Goal: Transaction & Acquisition: Subscribe to service/newsletter

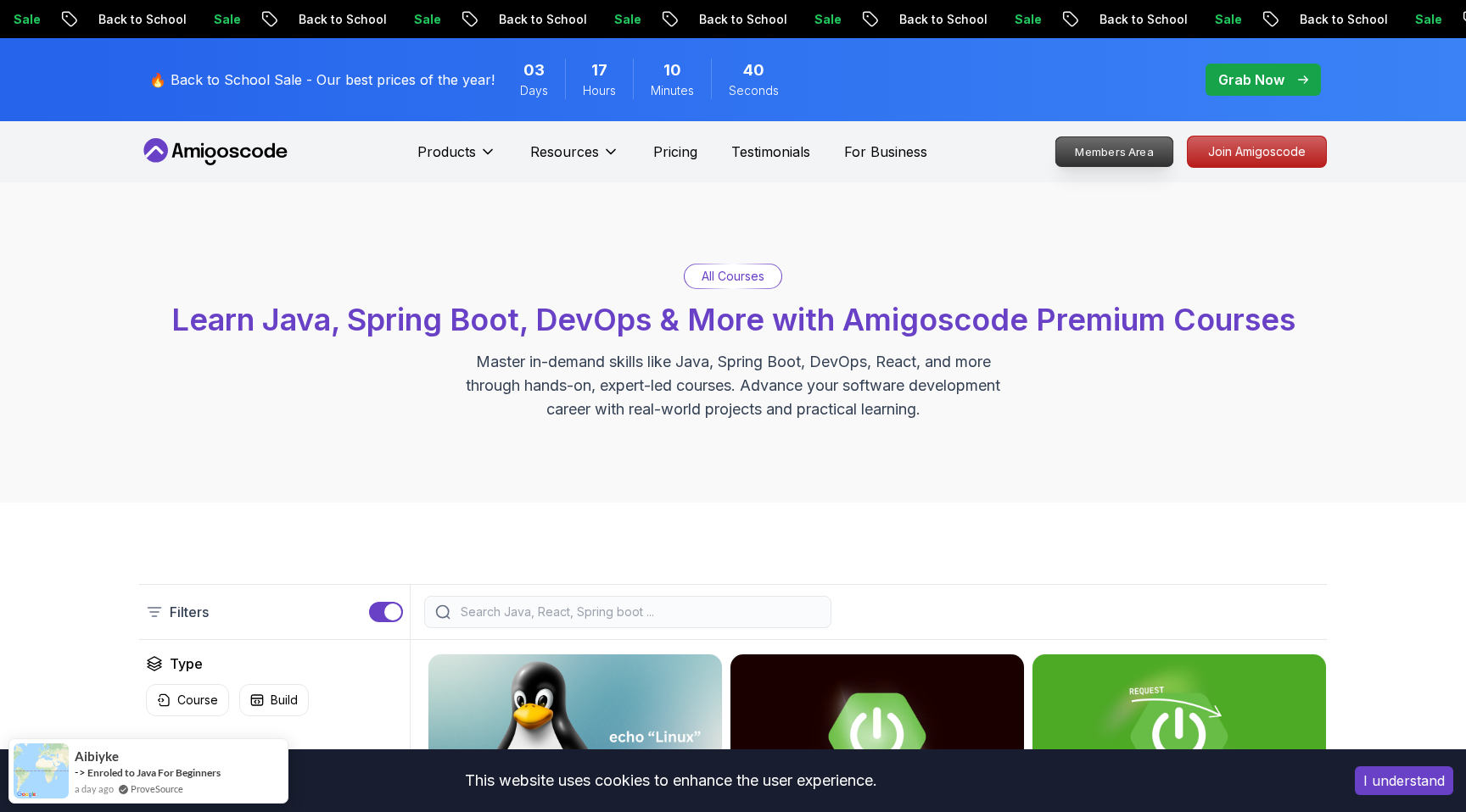
click at [1122, 148] on p "Members Area" at bounding box center [1114, 151] width 117 height 29
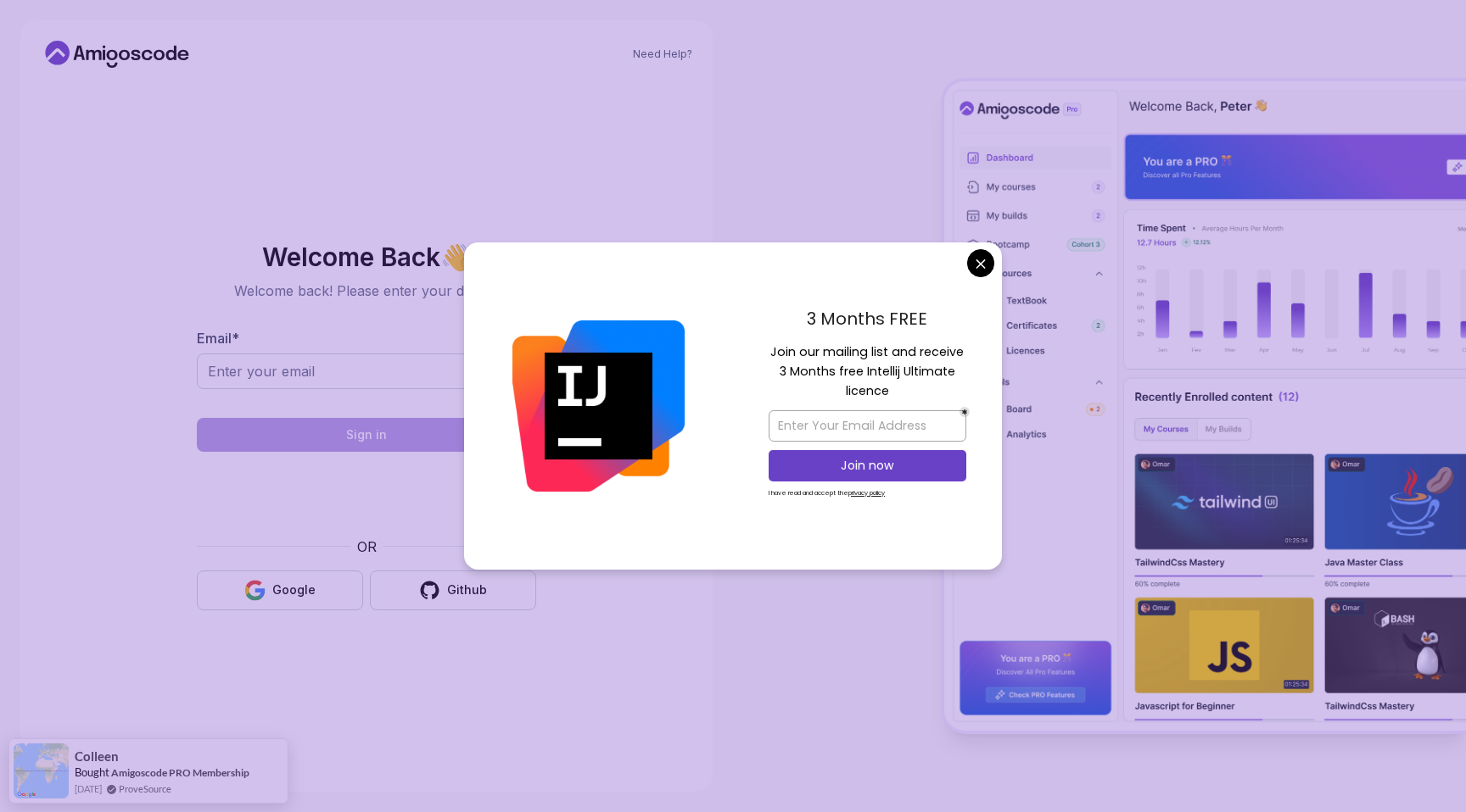
click at [979, 258] on body "Need Help? Welcome Back 👋 Welcome back! Please enter your details. Email * Sign…" at bounding box center [733, 406] width 1466 height 812
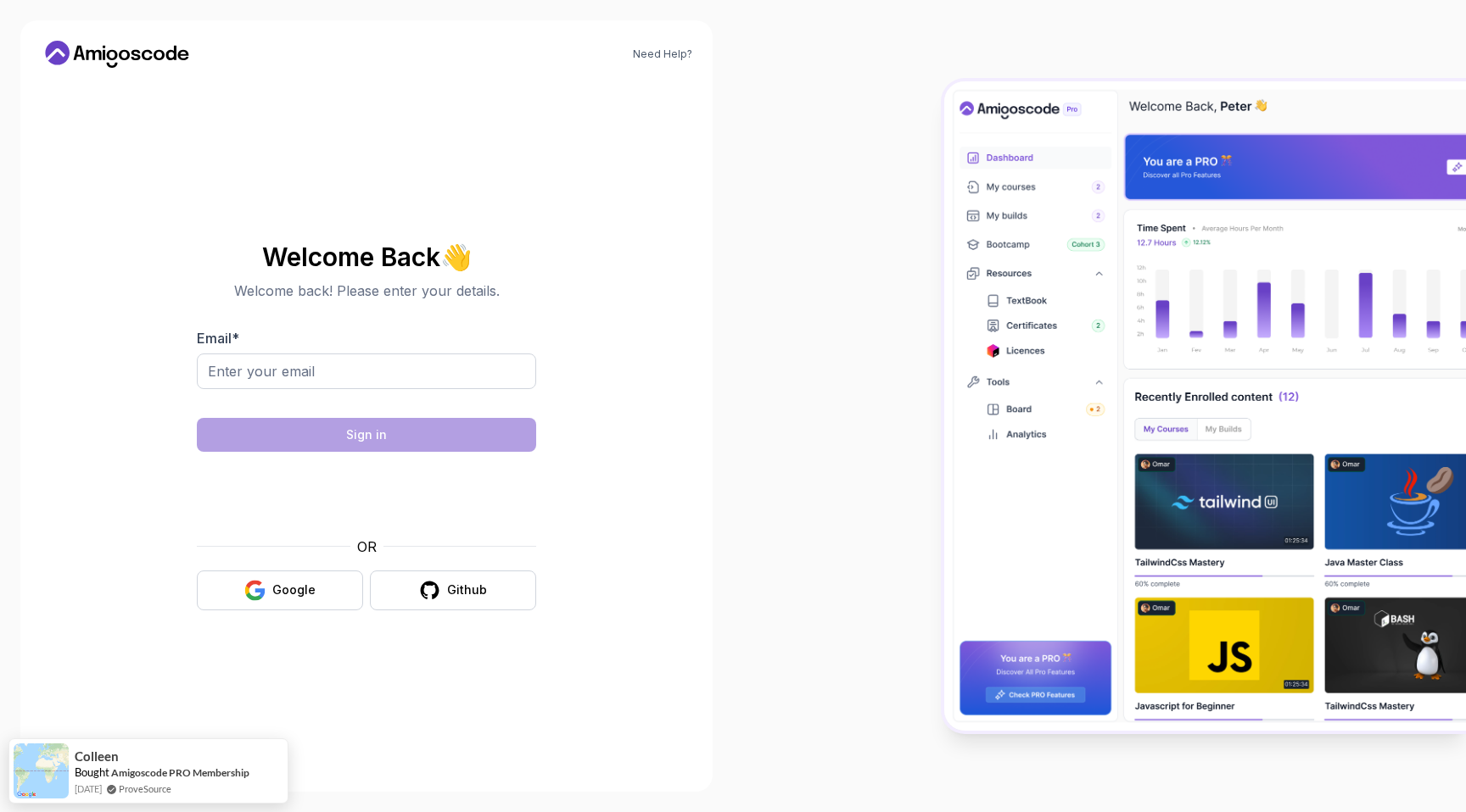
click at [169, 61] on icon at bounding box center [118, 54] width 153 height 27
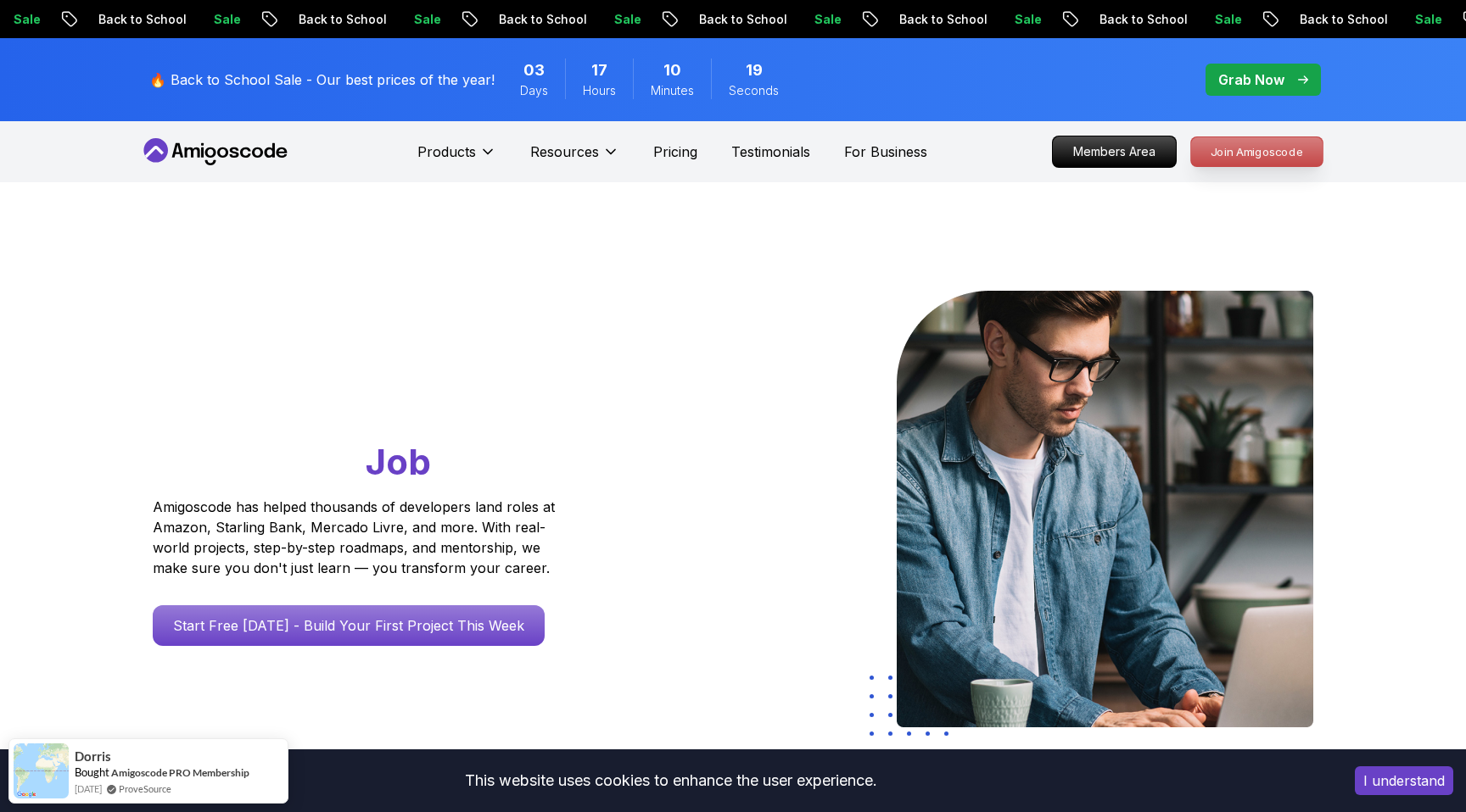
click at [1301, 152] on p "Join Amigoscode" at bounding box center [1257, 151] width 132 height 29
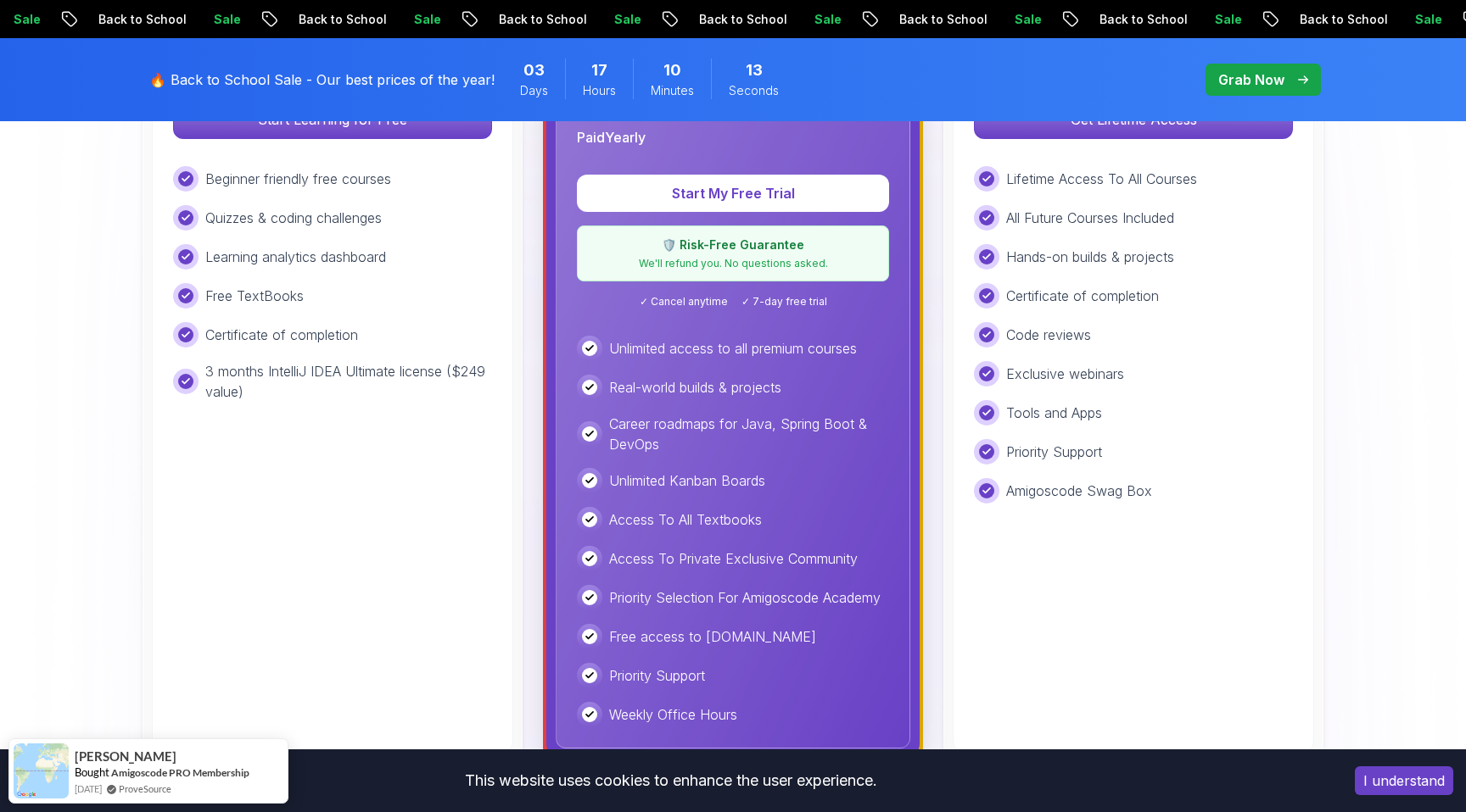
scroll to position [467, 0]
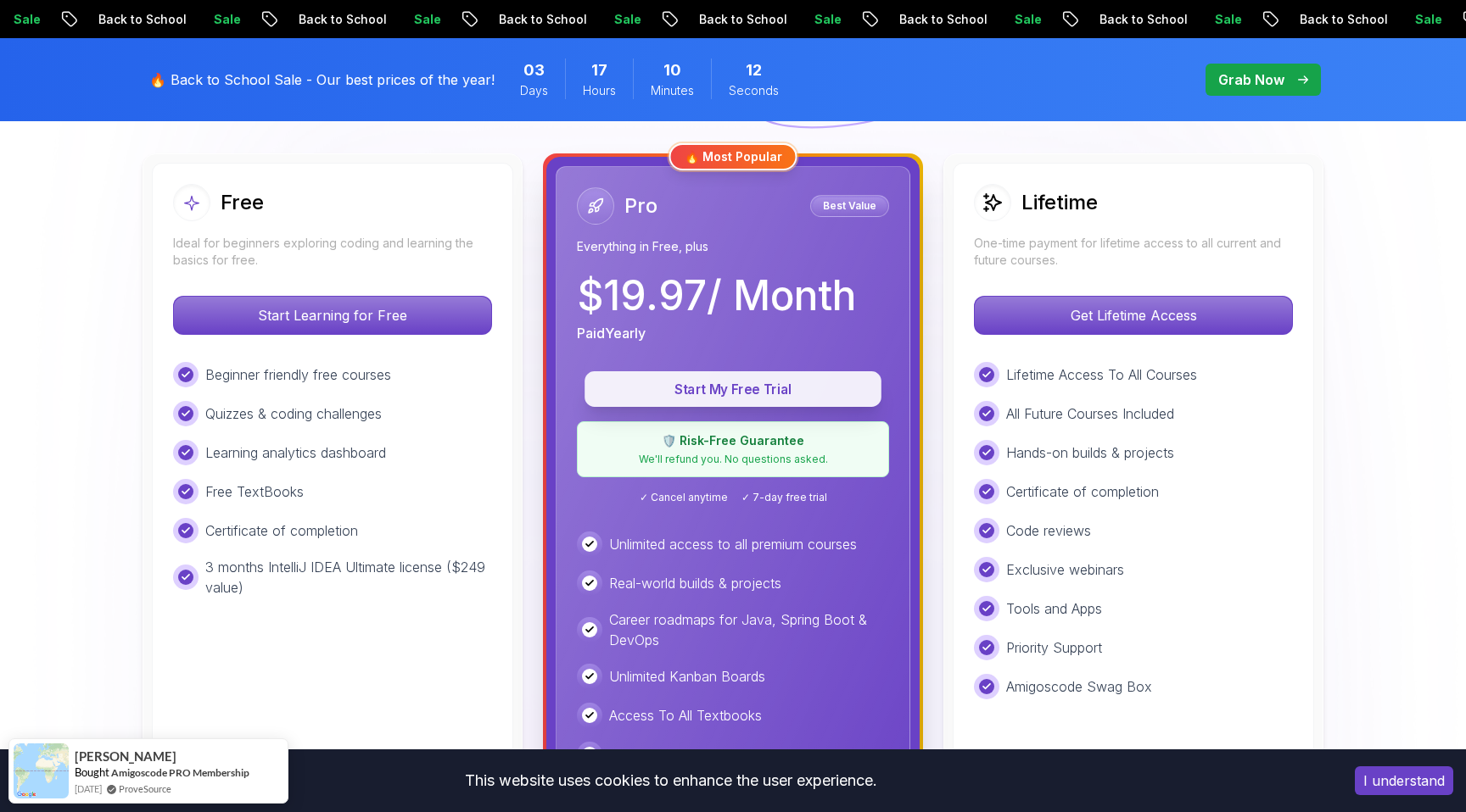
click at [754, 394] on p "Start My Free Trial" at bounding box center [733, 389] width 258 height 20
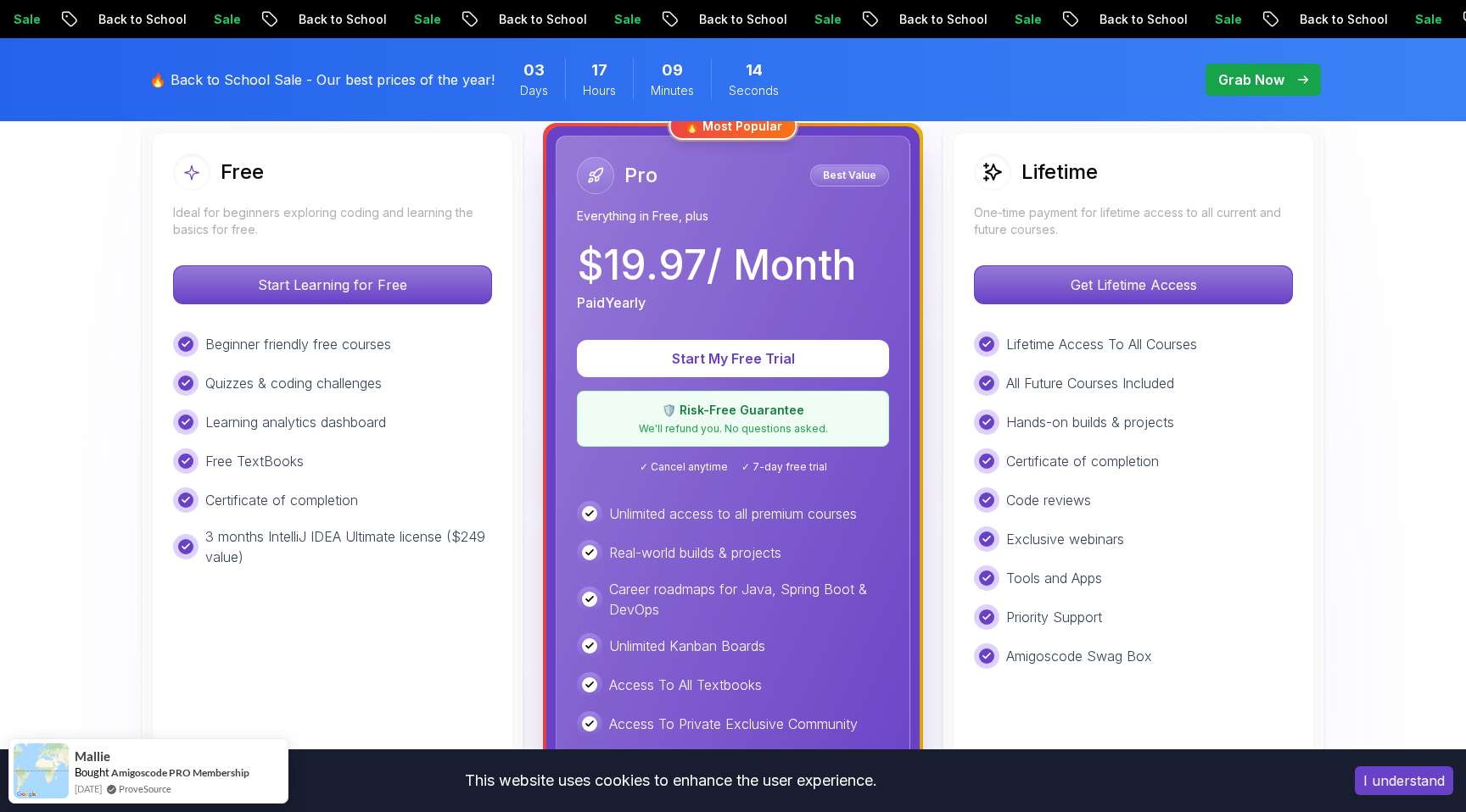
scroll to position [503, 0]
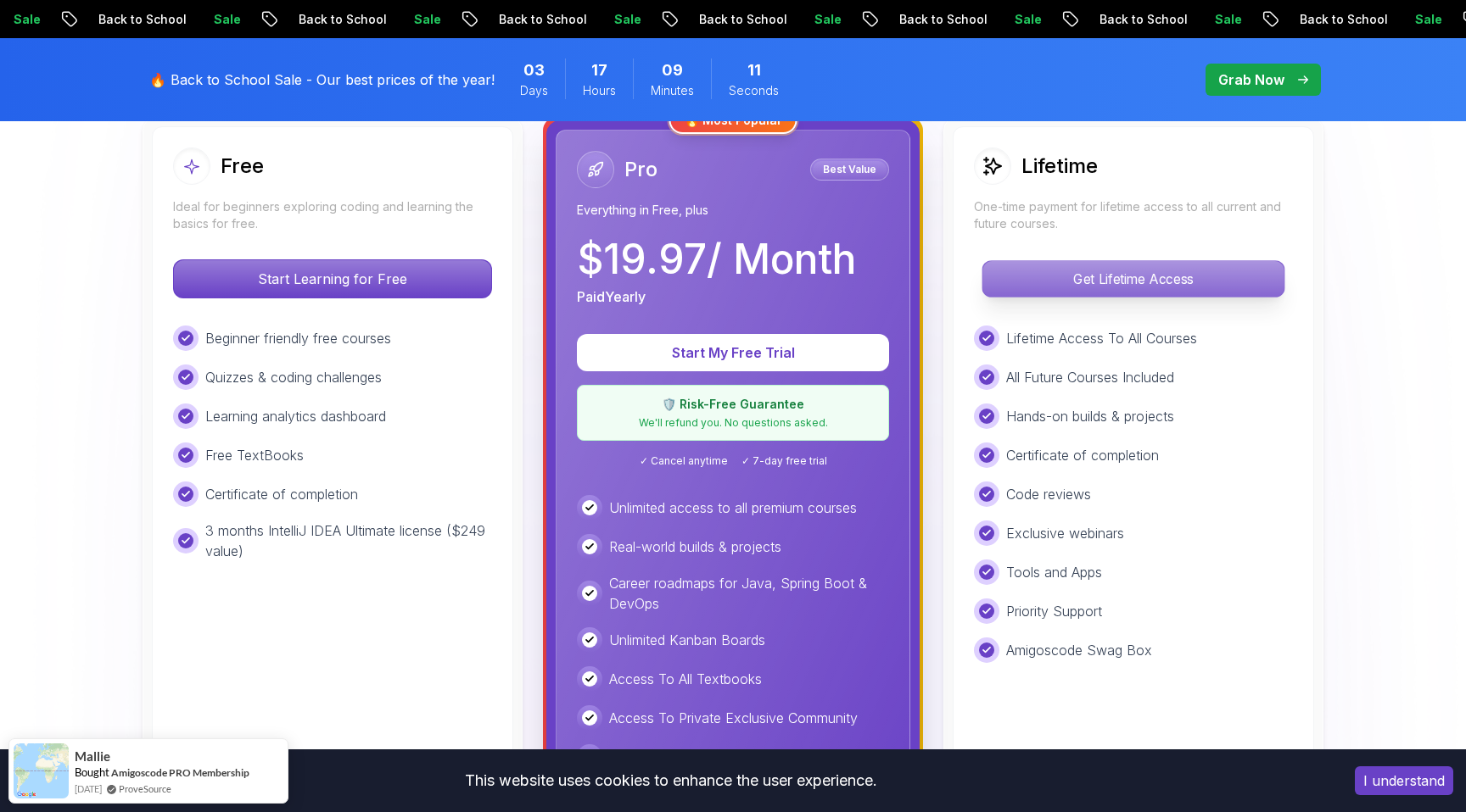
click at [1108, 277] on p "Get Lifetime Access" at bounding box center [1133, 279] width 302 height 35
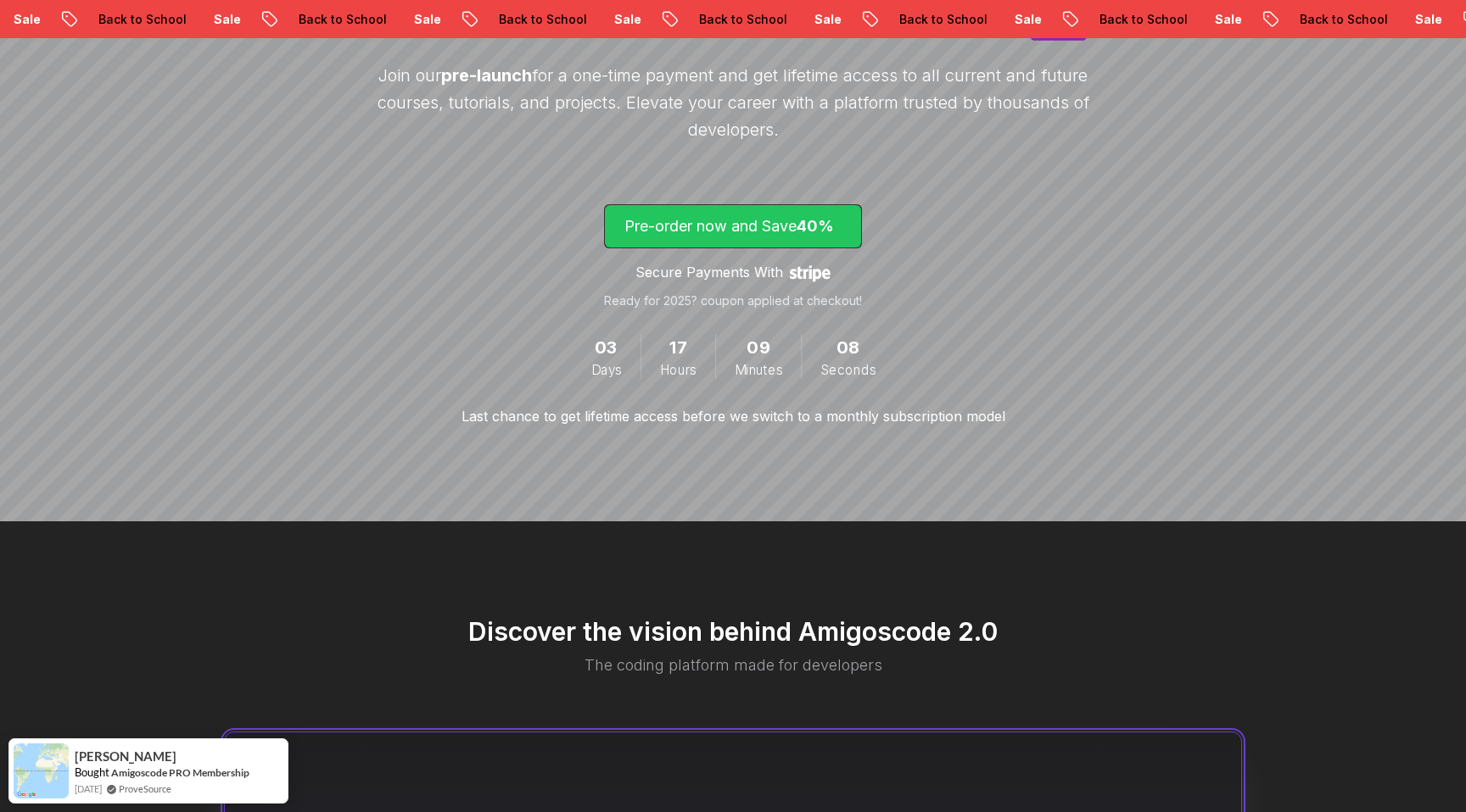
scroll to position [448, 0]
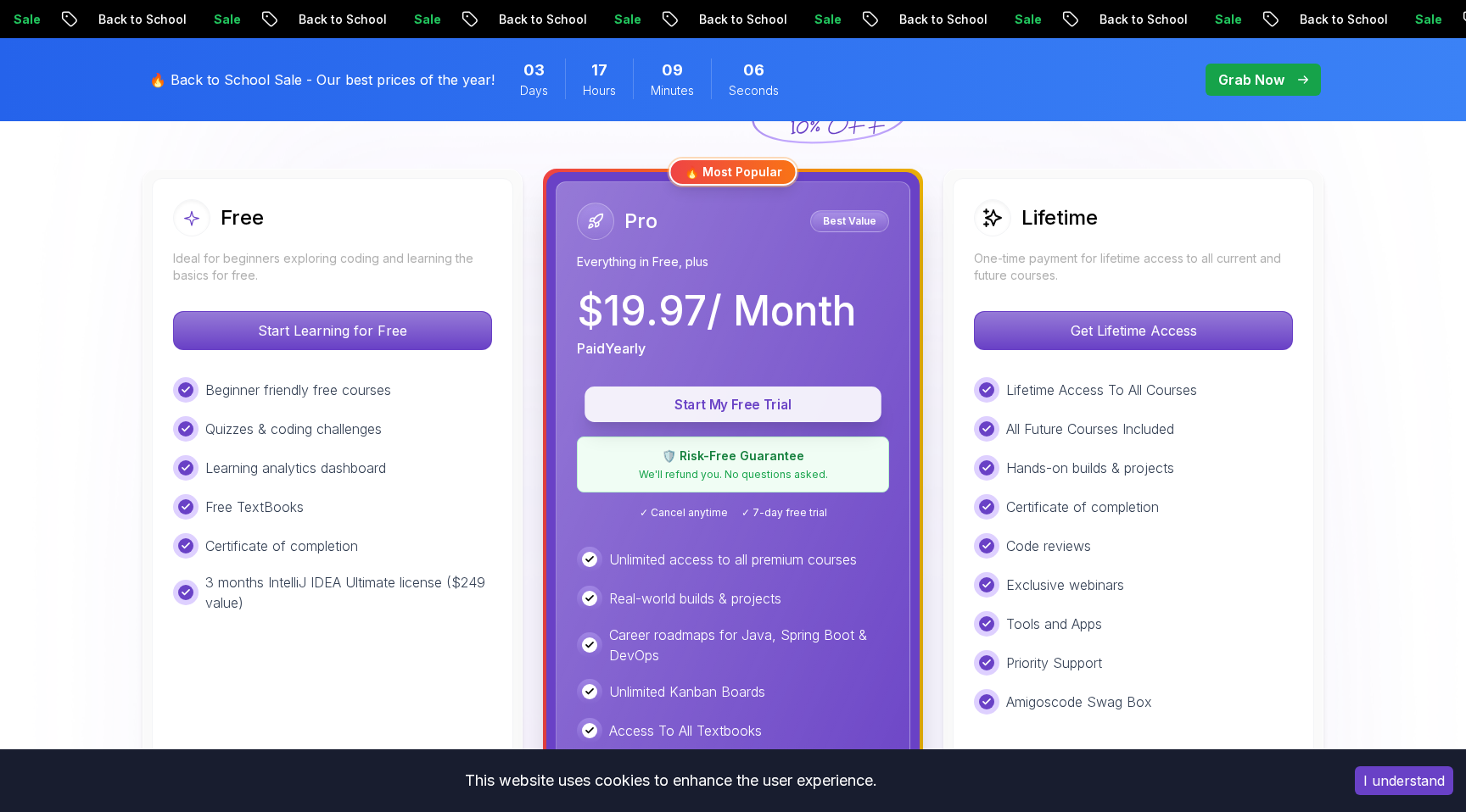
scroll to position [503, 0]
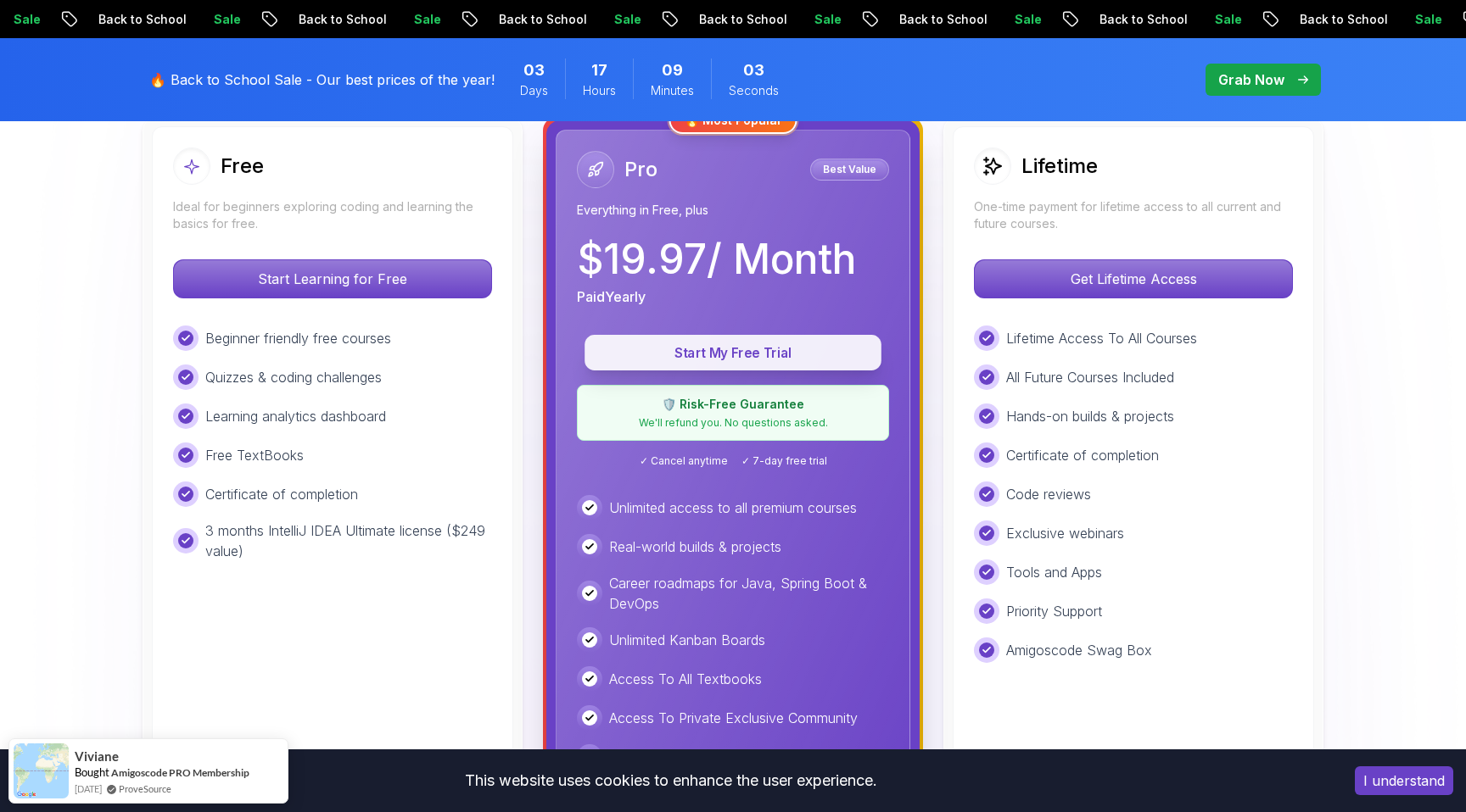
click at [782, 347] on p "Start My Free Trial" at bounding box center [733, 353] width 258 height 20
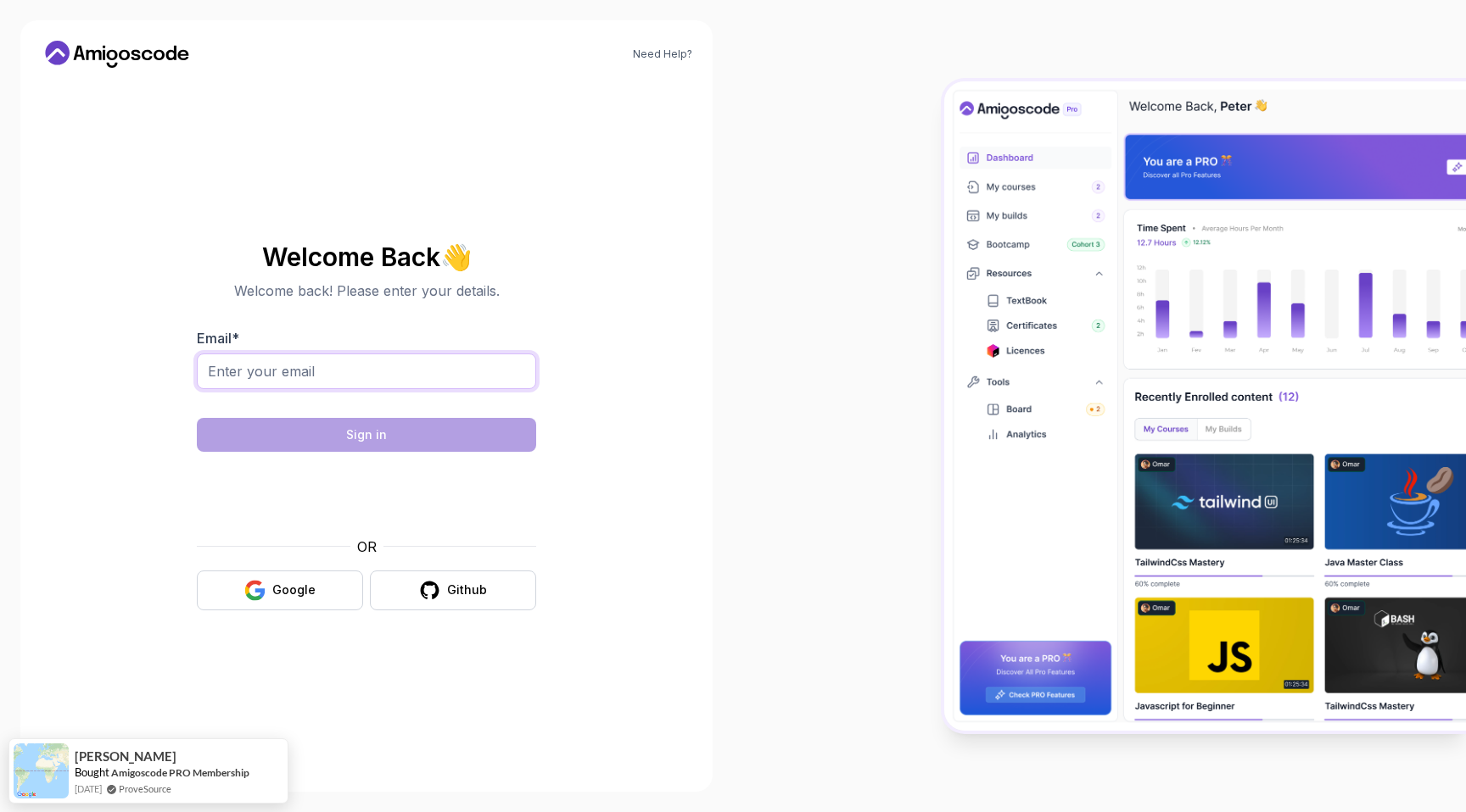
click at [345, 366] on input "Email *" at bounding box center [366, 371] width 339 height 35
type input "dakinnir@gmail.com"
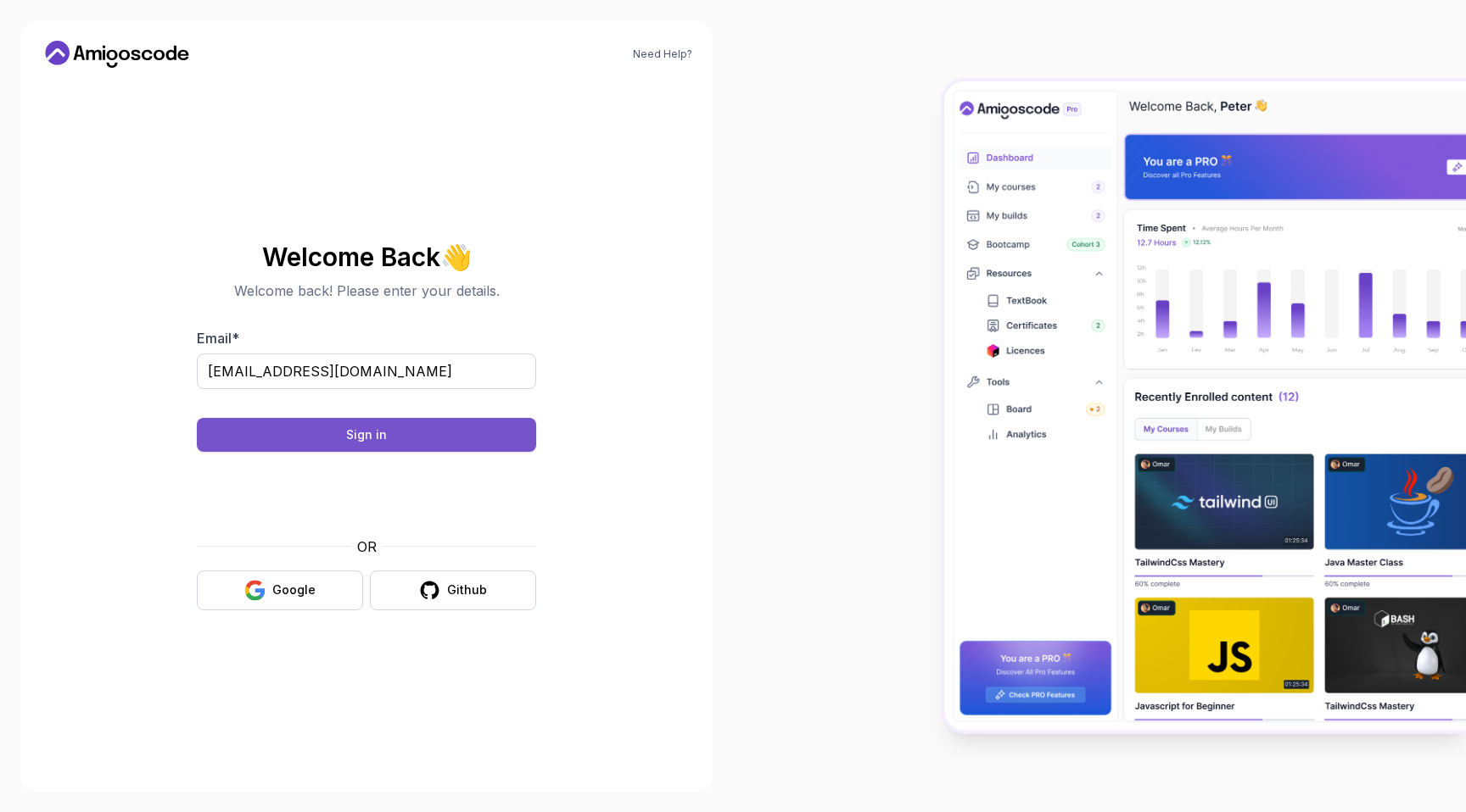
click at [416, 438] on button "Sign in" at bounding box center [366, 435] width 339 height 34
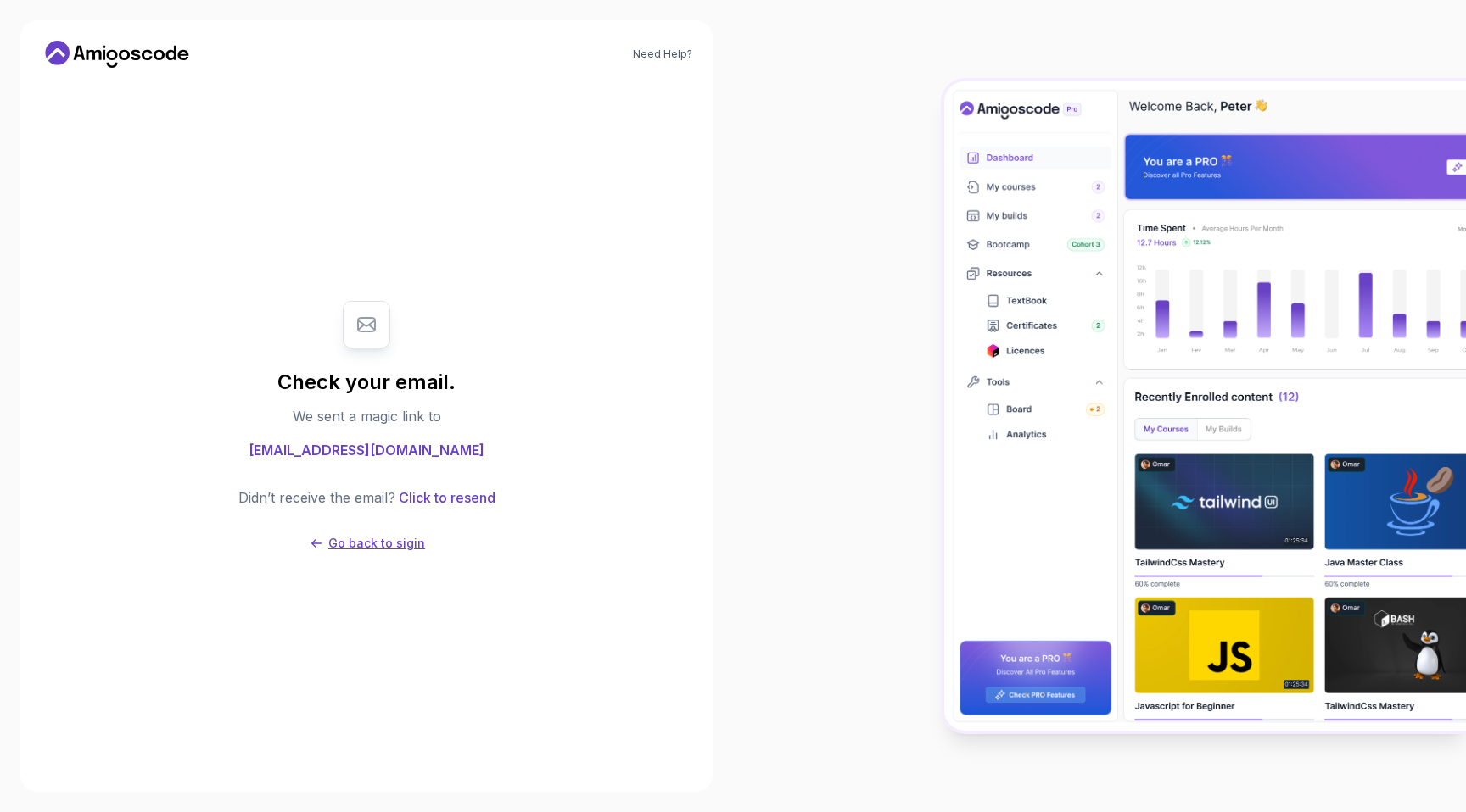
click at [394, 551] on p "Go back to sigin" at bounding box center [377, 543] width 97 height 17
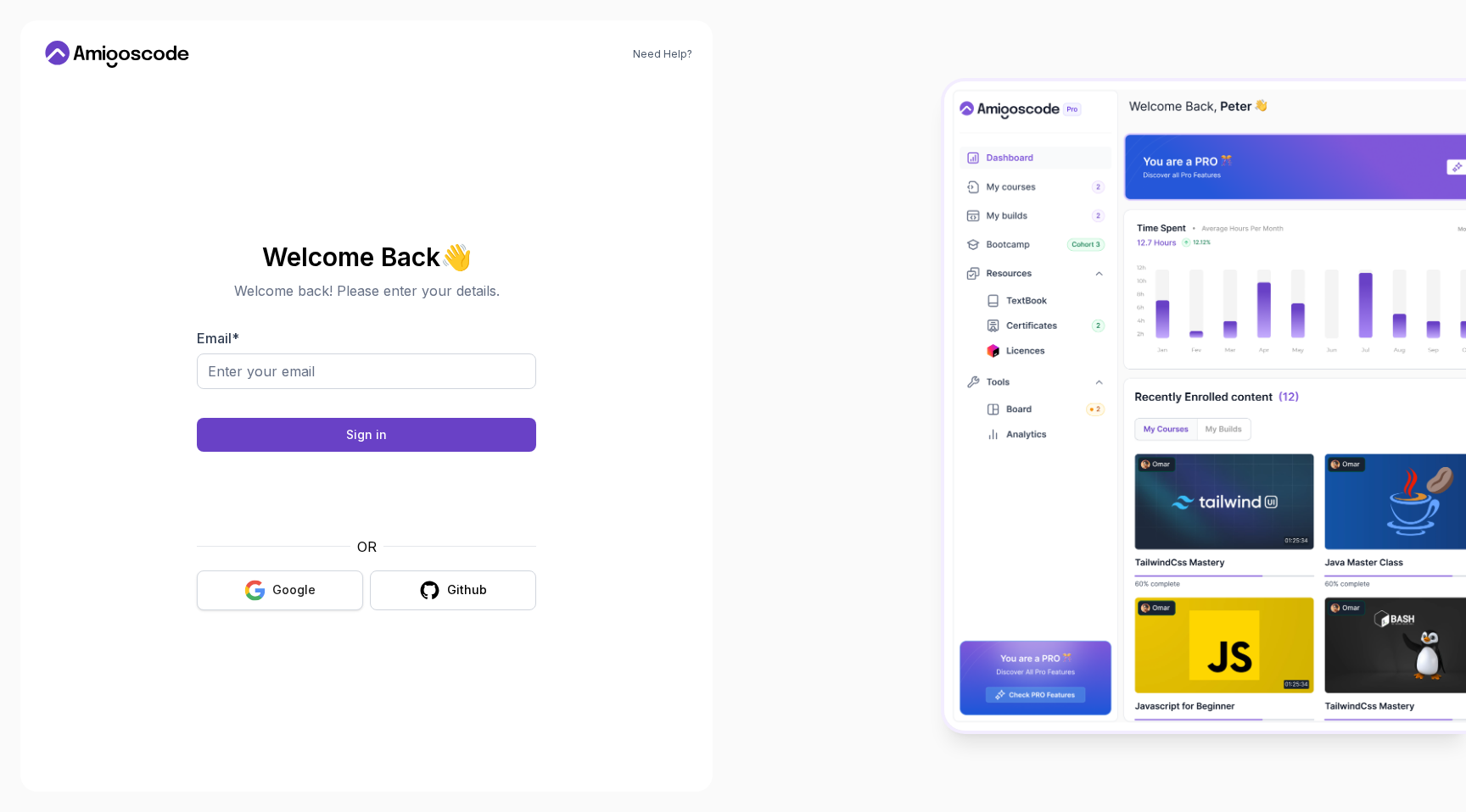
click at [329, 580] on button "Google" at bounding box center [280, 590] width 166 height 40
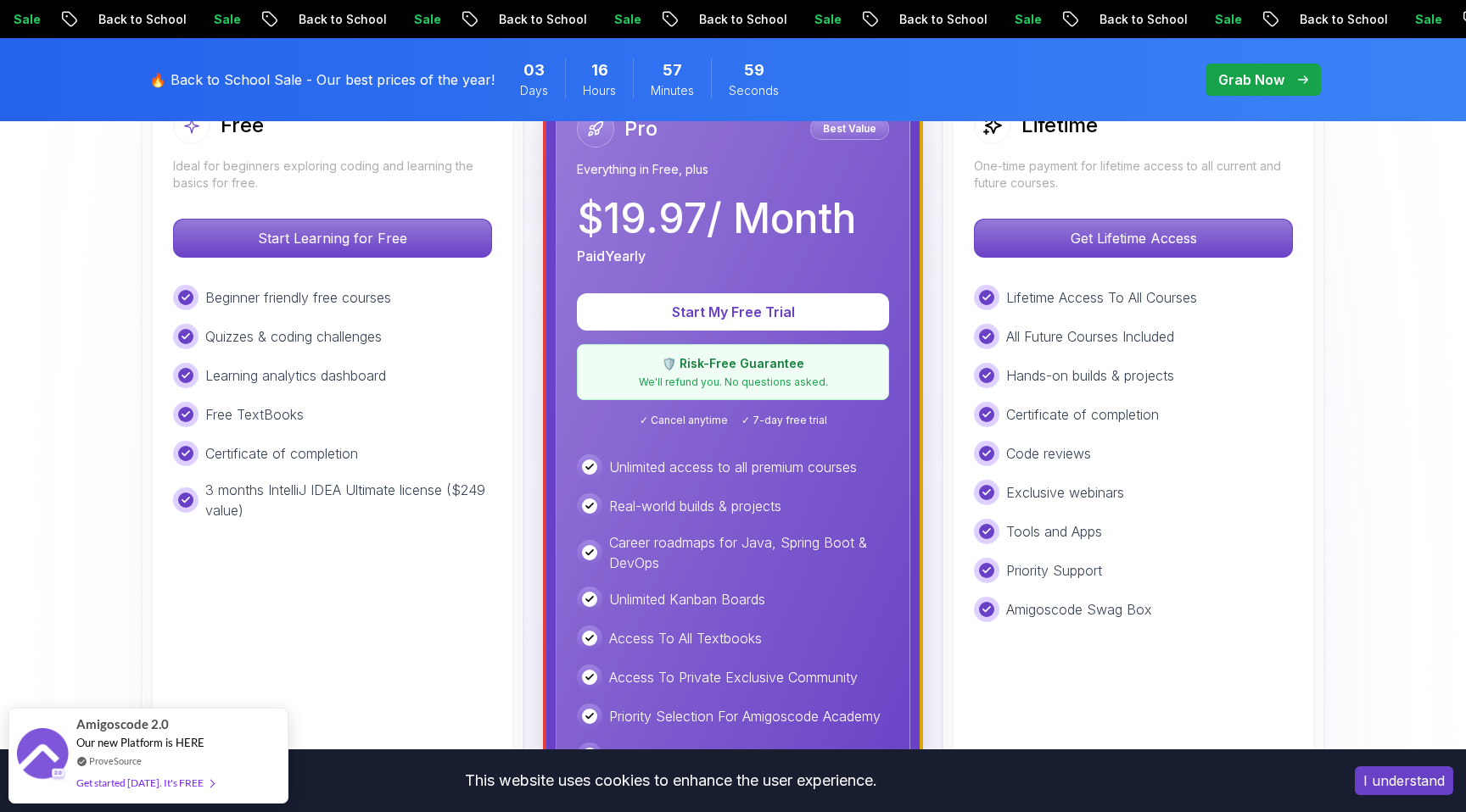
scroll to position [539, 0]
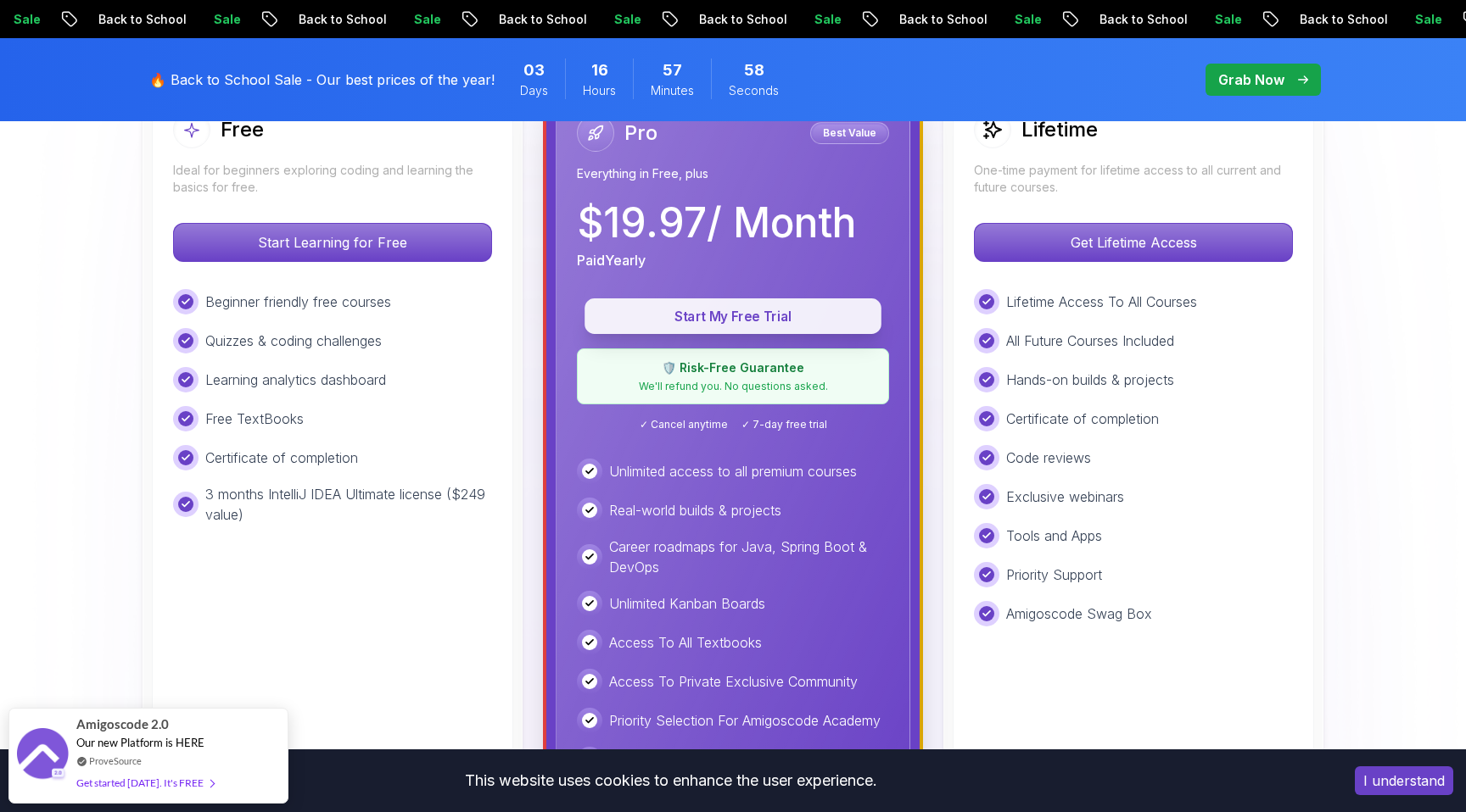
click at [754, 328] on button "Start My Free Trial" at bounding box center [733, 316] width 297 height 35
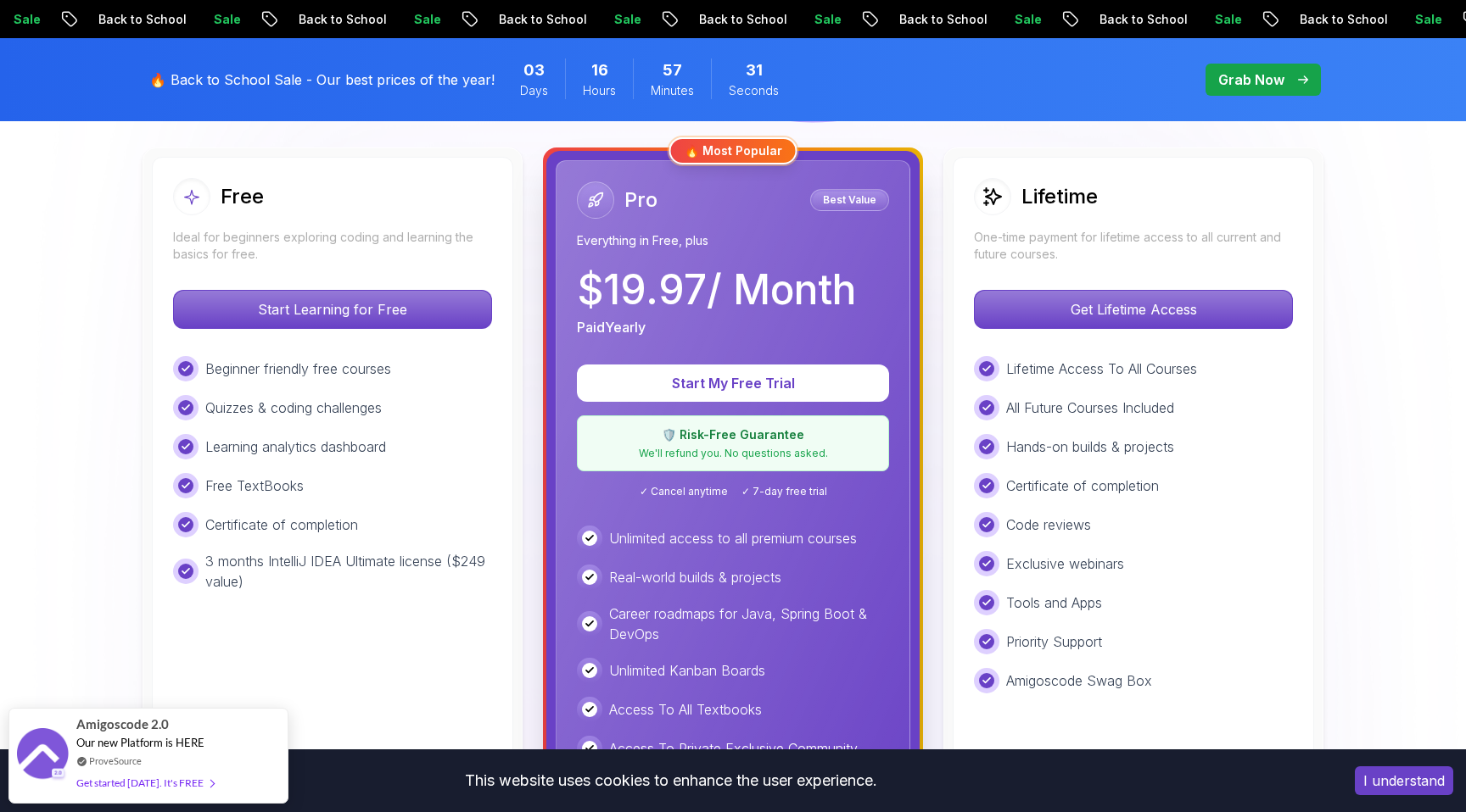
scroll to position [598, 0]
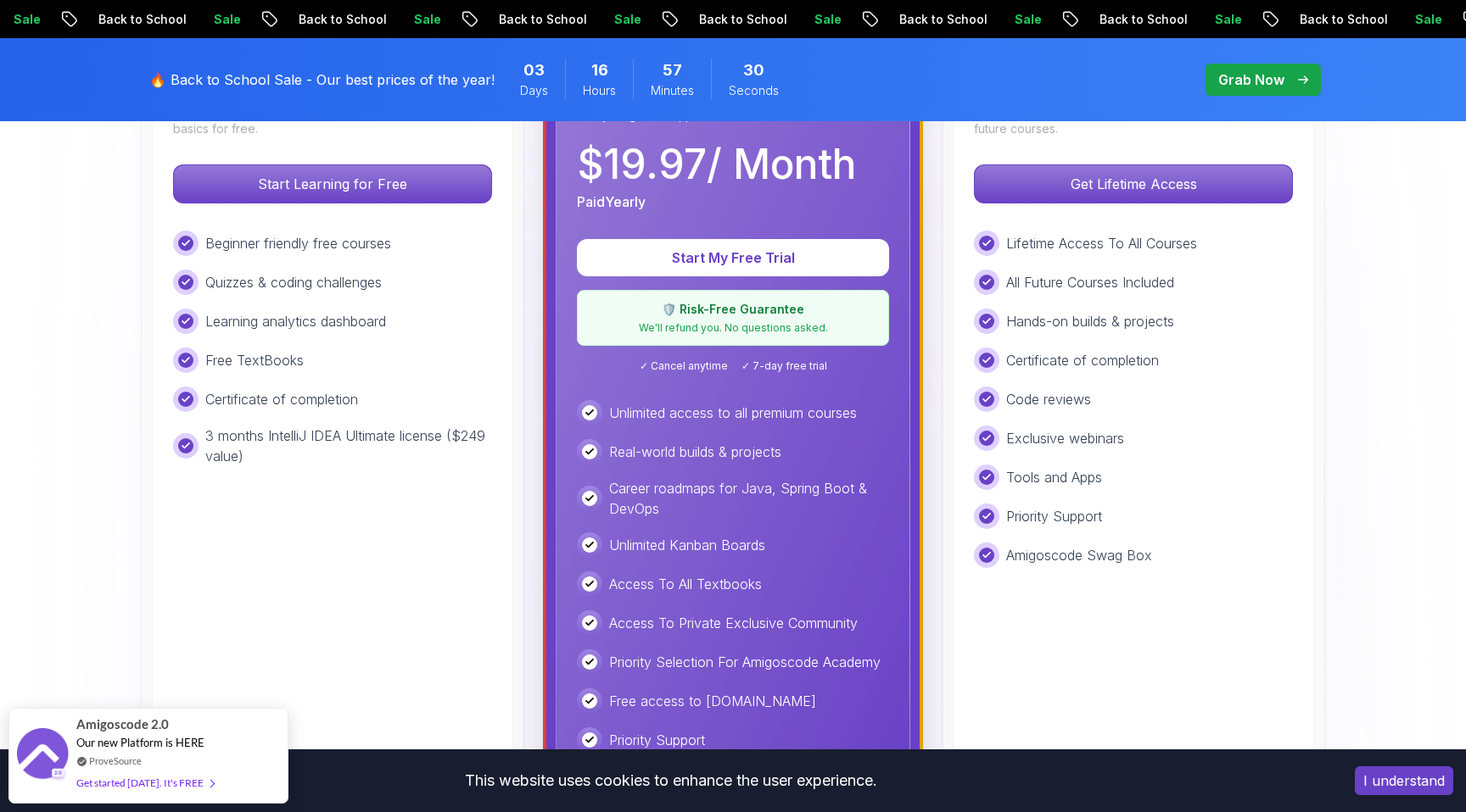
click at [782, 315] on p "🛡️ Risk-Free Guarantee" at bounding box center [733, 310] width 290 height 17
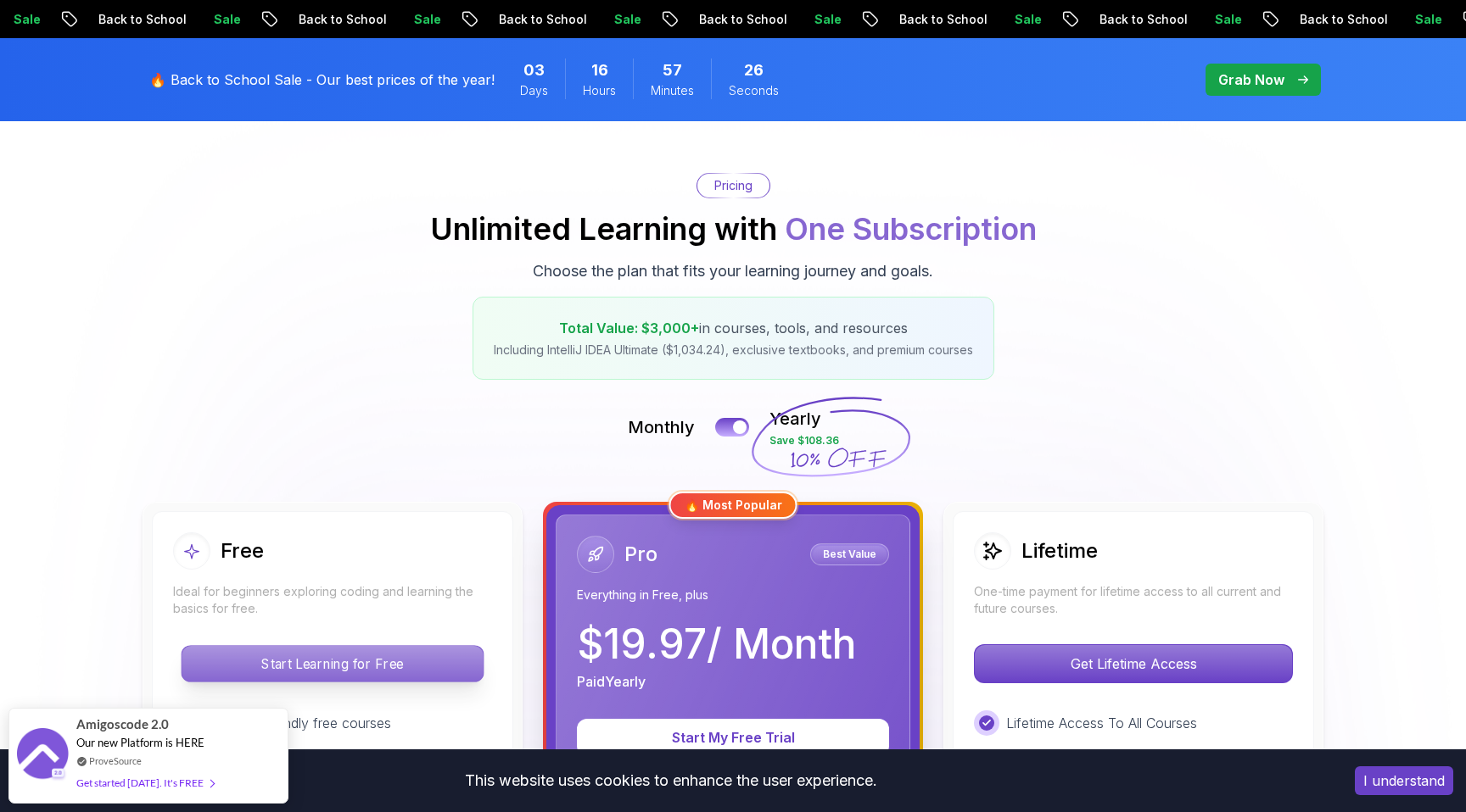
scroll to position [126, 0]
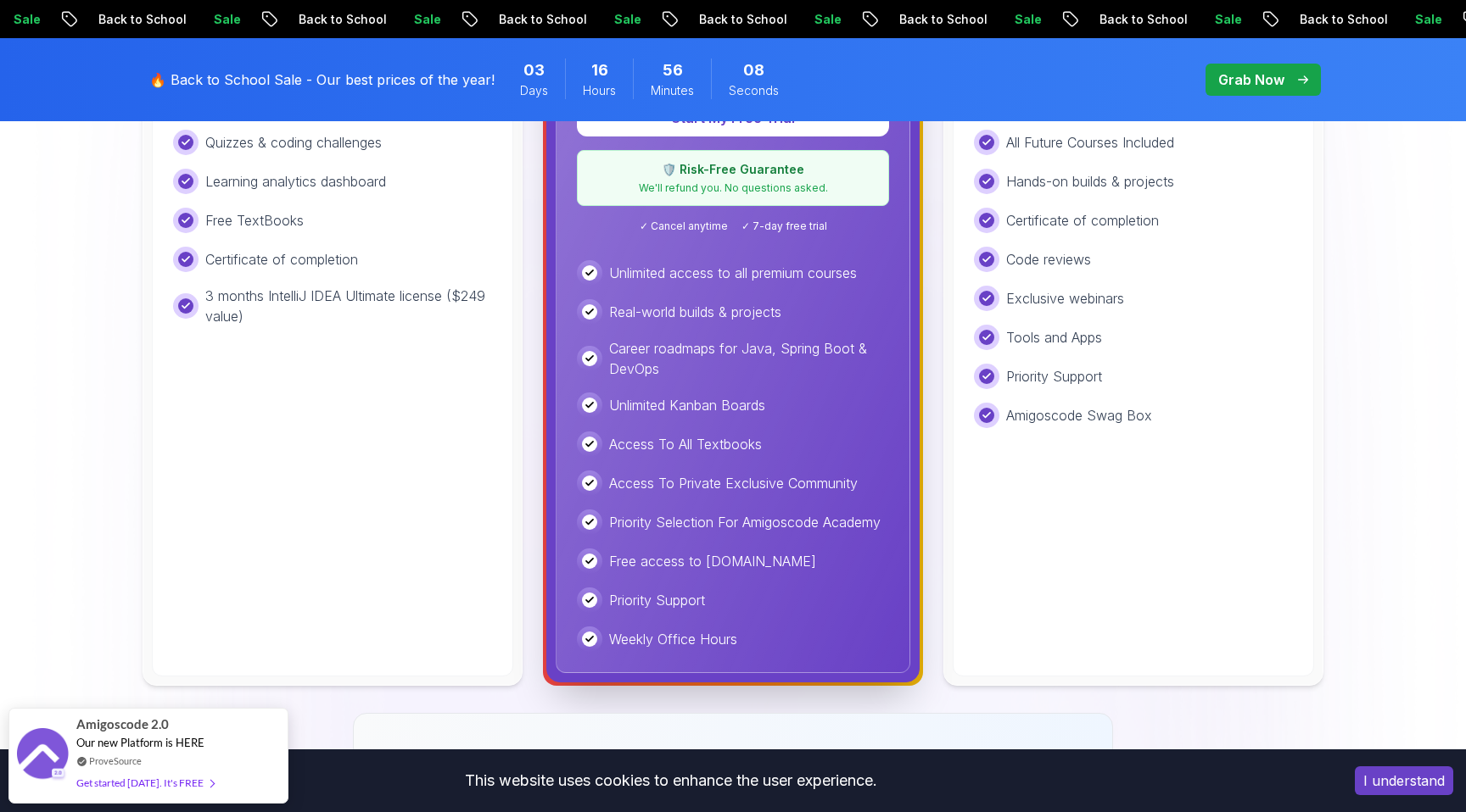
scroll to position [661, 0]
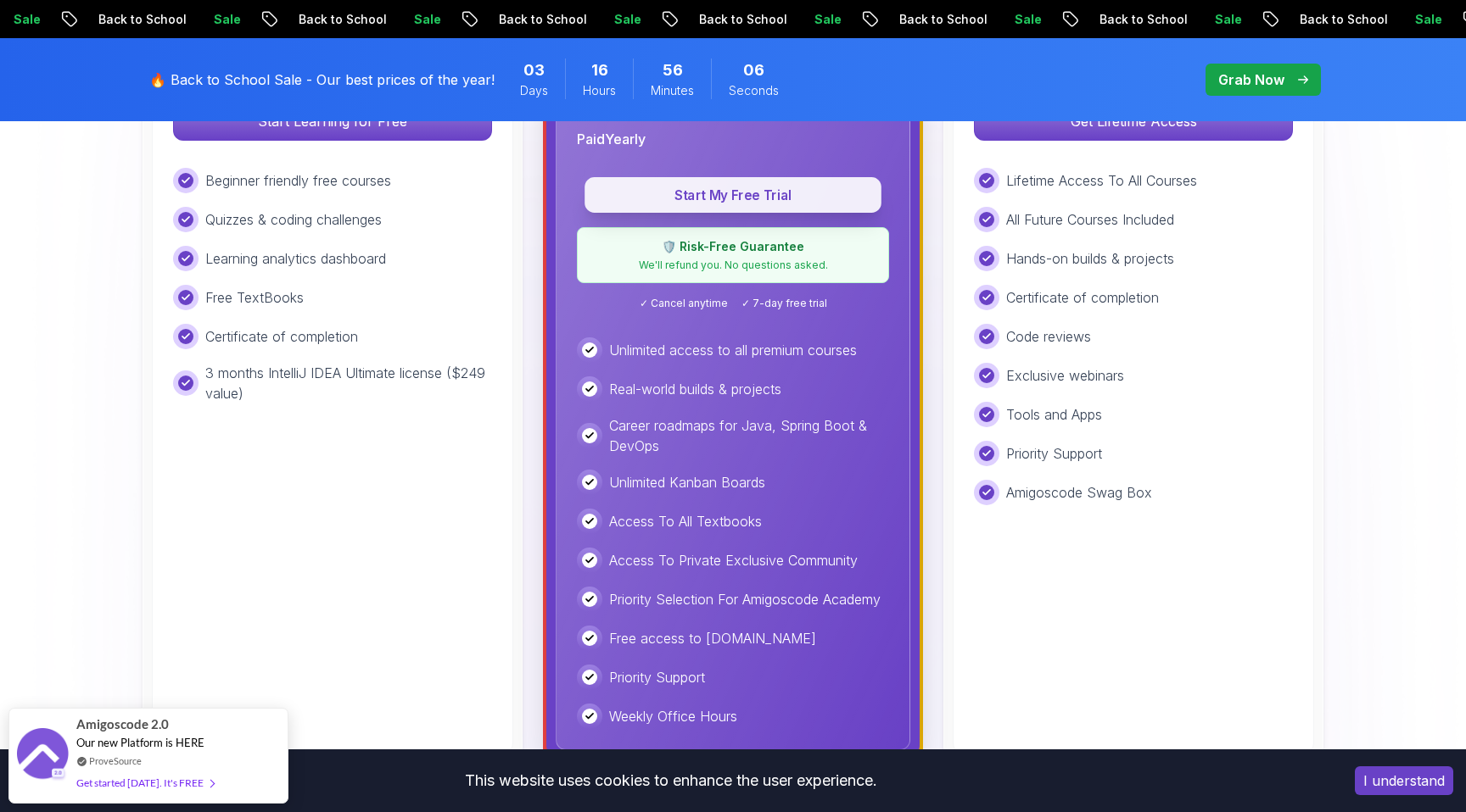
click at [749, 195] on p "Start My Free Trial" at bounding box center [733, 195] width 258 height 20
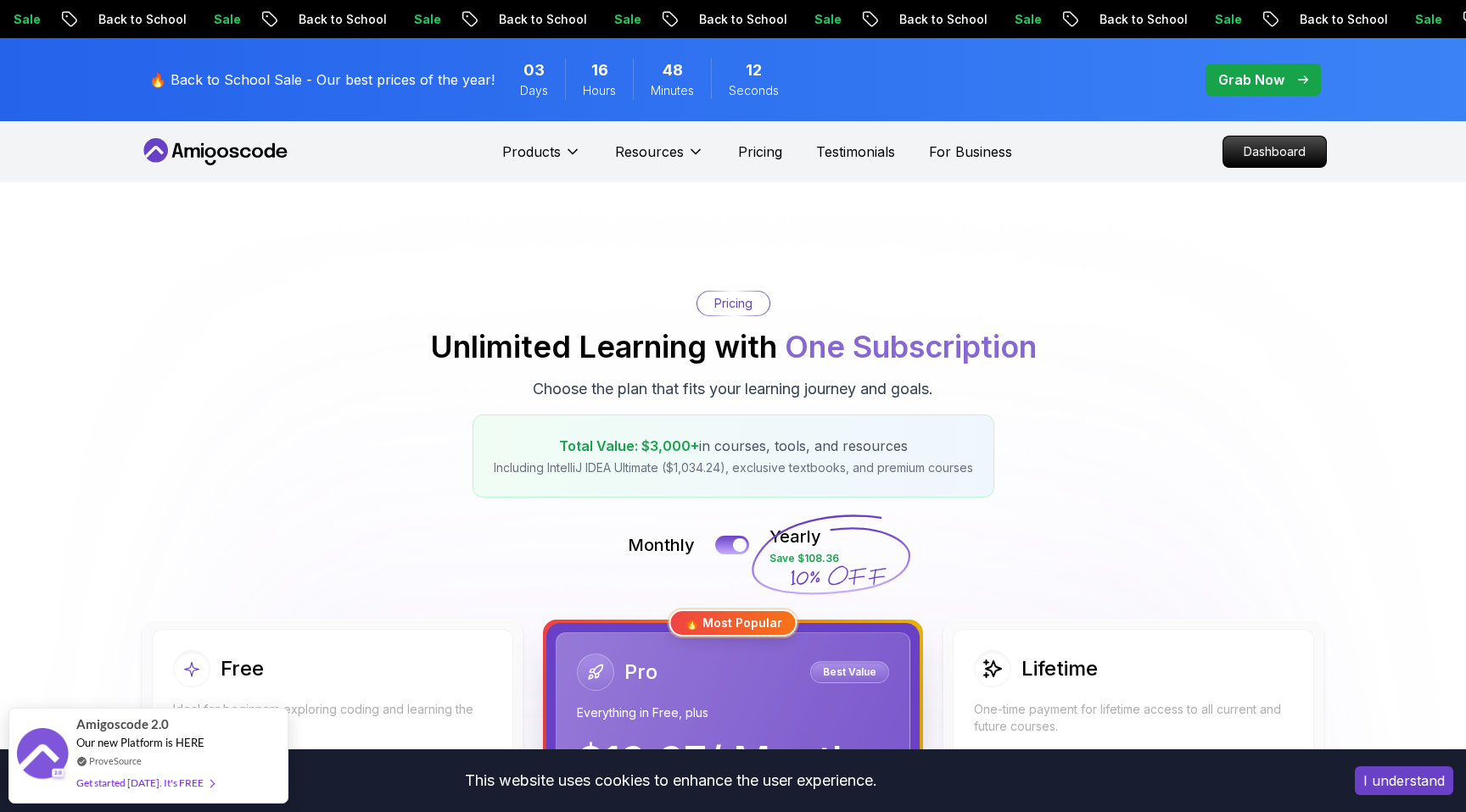
click at [747, 311] on p "Pricing" at bounding box center [733, 303] width 38 height 17
click at [909, 348] on span "One Subscription" at bounding box center [910, 347] width 252 height 37
click at [758, 160] on p "Pricing" at bounding box center [759, 152] width 44 height 21
click at [758, 155] on p "Pricing" at bounding box center [759, 152] width 44 height 21
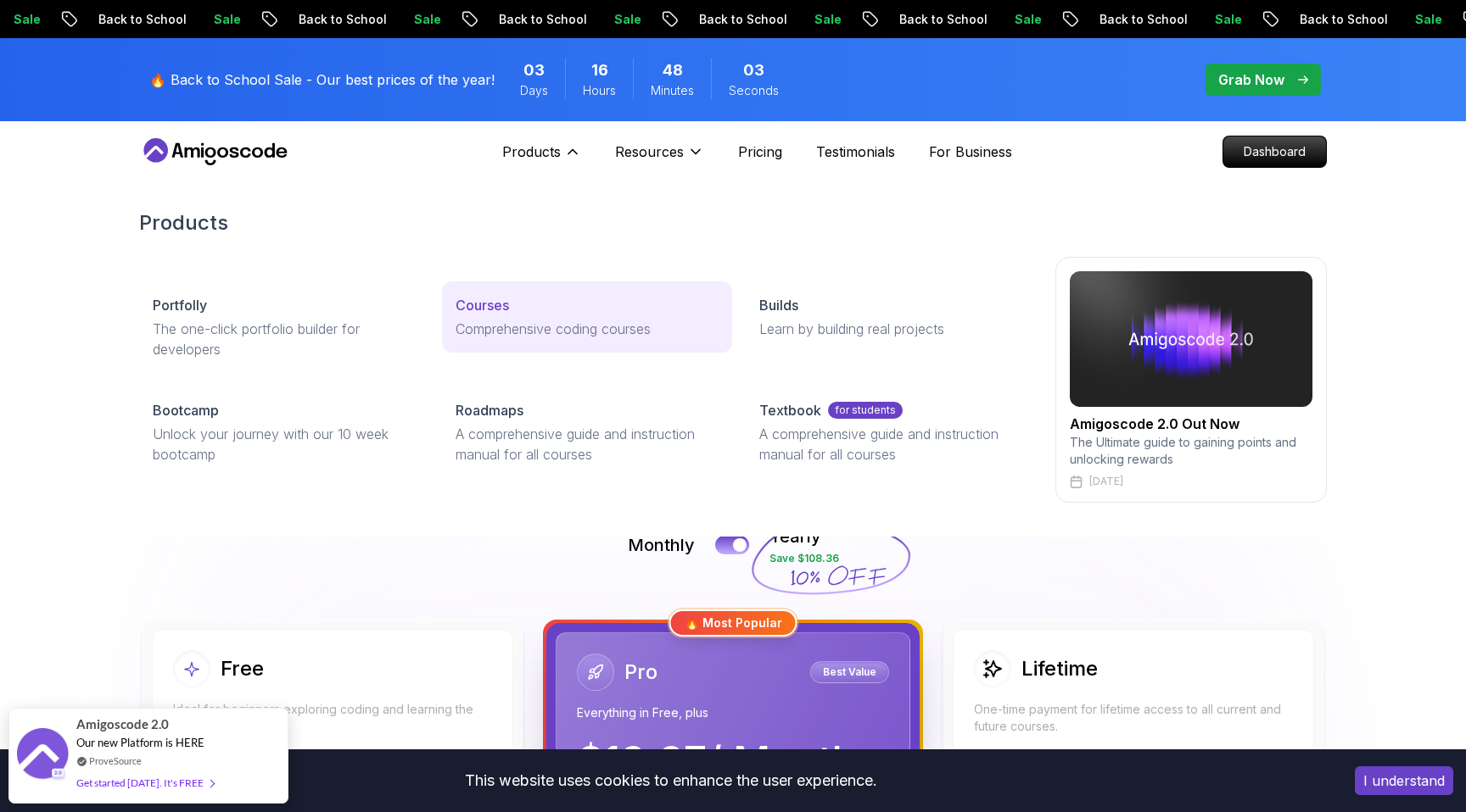
click at [489, 296] on p "Courses" at bounding box center [482, 305] width 53 height 21
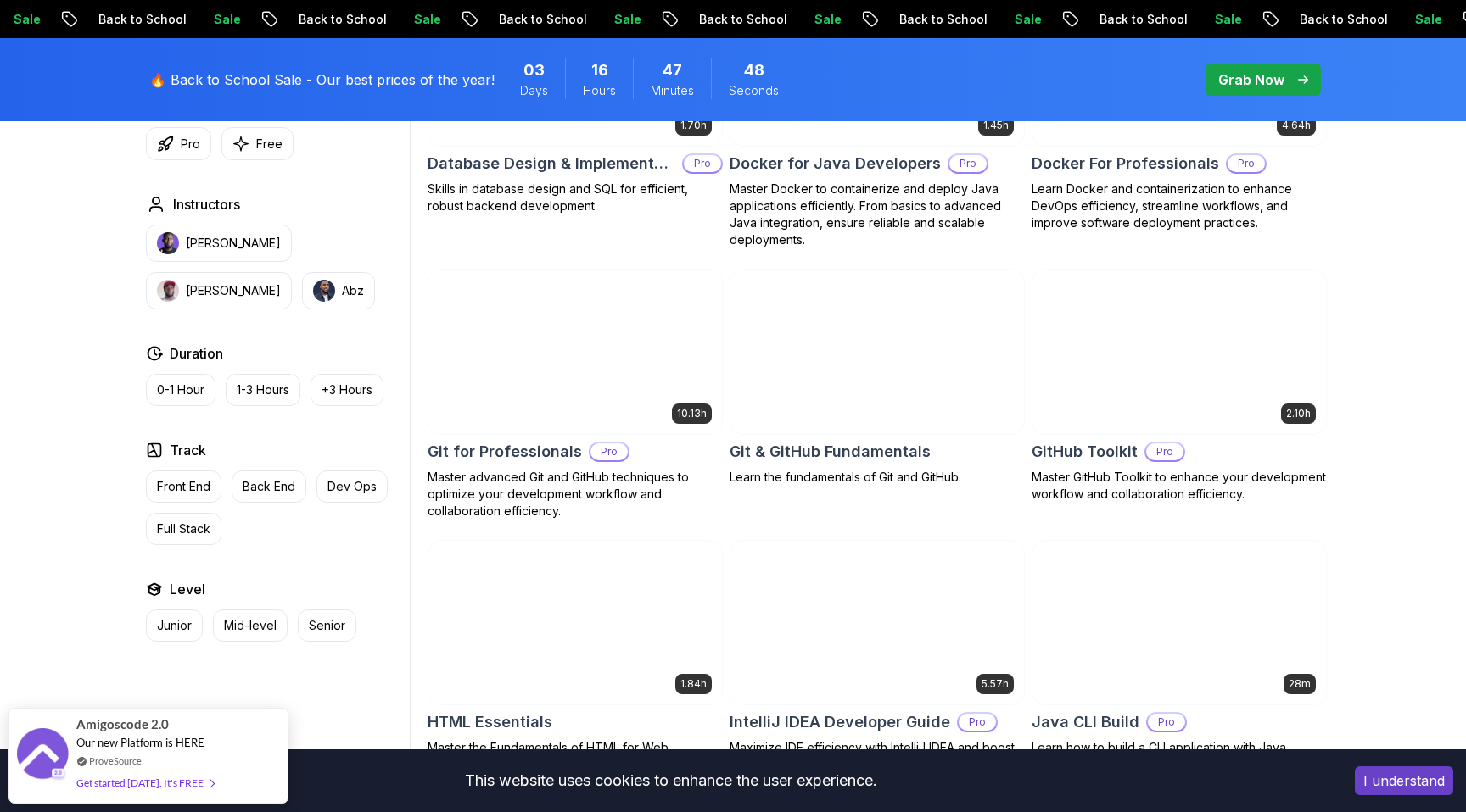
scroll to position [1734, 0]
